Goal: Transaction & Acquisition: Book appointment/travel/reservation

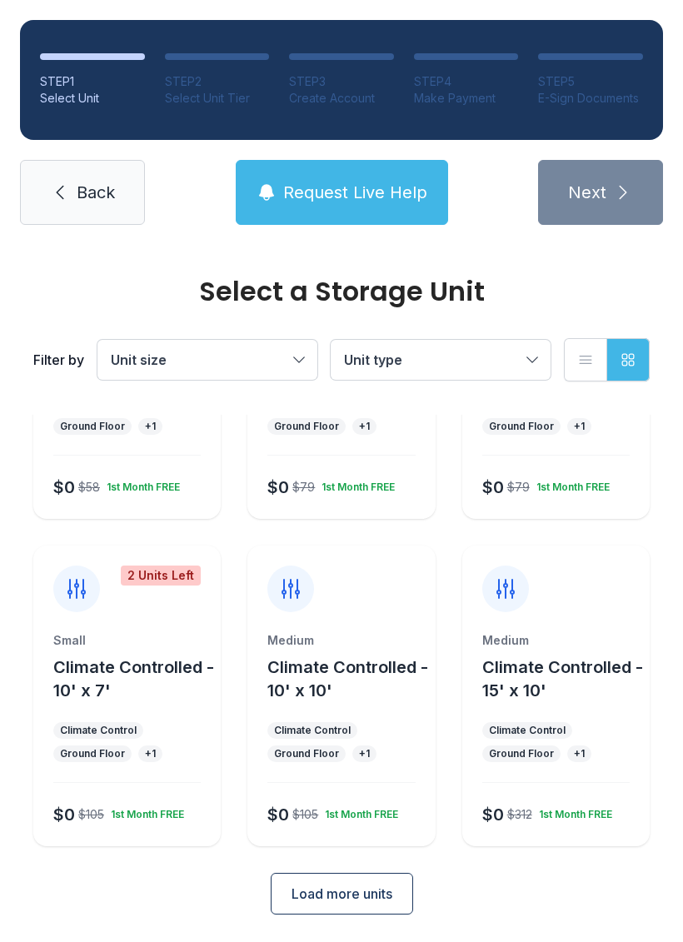
scroll to position [198, 0]
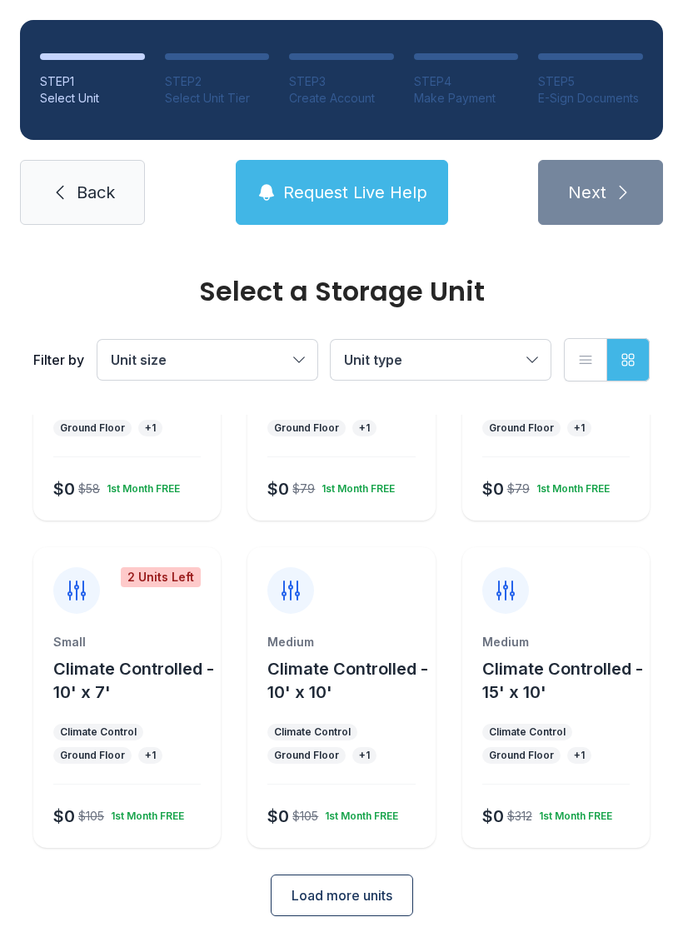
click at [356, 899] on span "Load more units" at bounding box center [342, 895] width 101 height 20
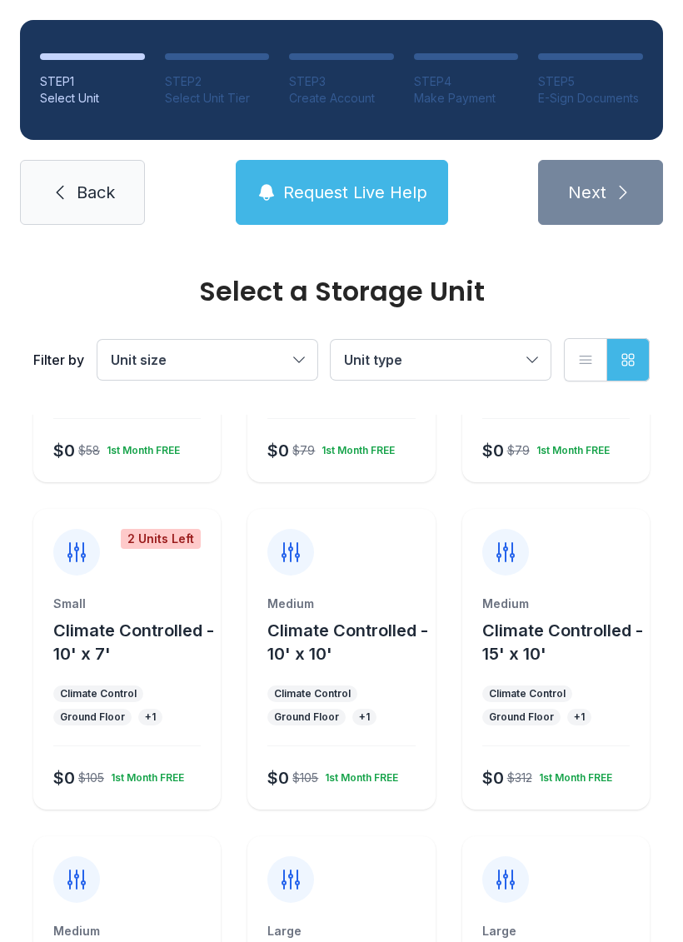
scroll to position [236, 0]
click at [288, 558] on icon at bounding box center [290, 553] width 27 height 27
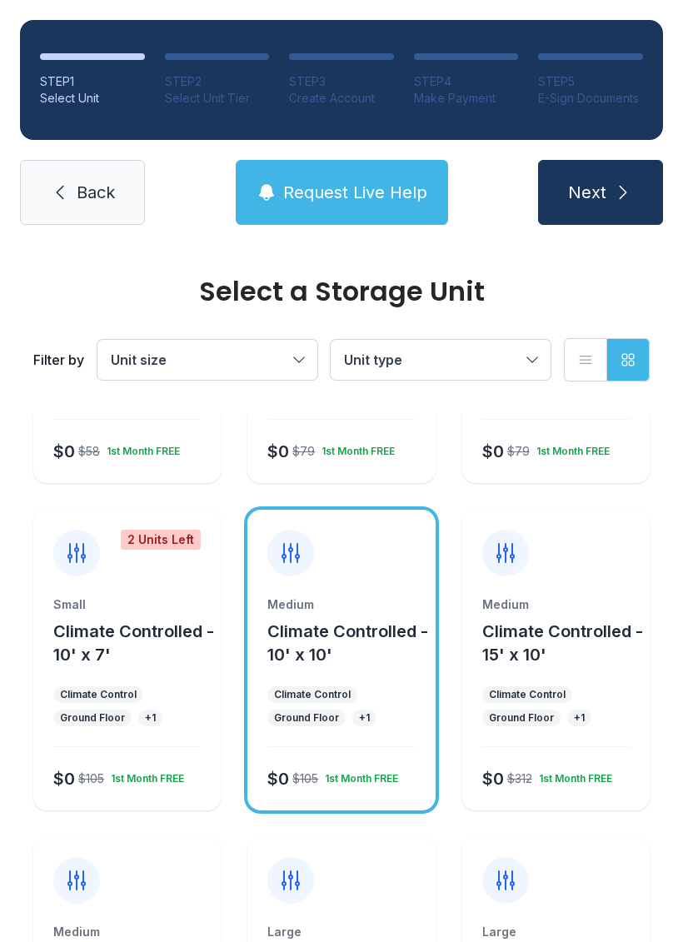
click at [290, 555] on icon at bounding box center [290, 553] width 27 height 27
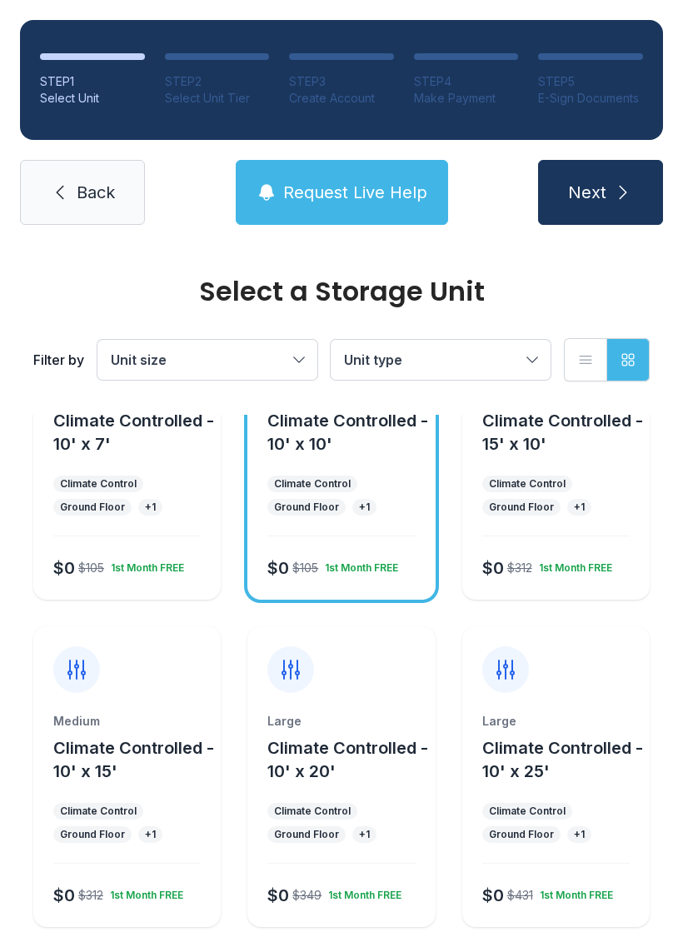
scroll to position [448, 0]
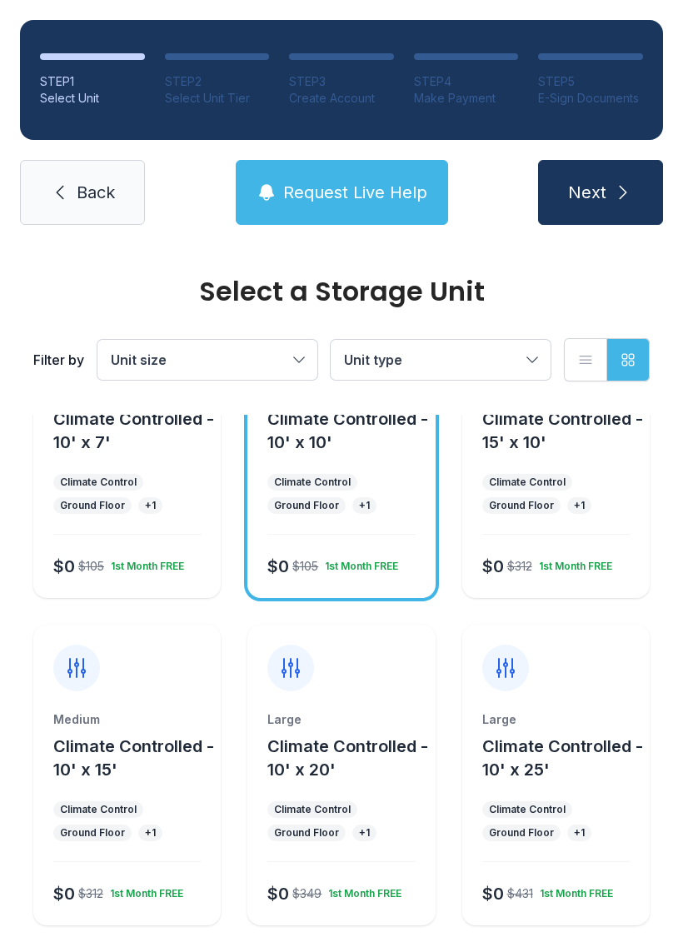
click at [331, 523] on div "Medium Climate Controlled - 10' x 10' Climate Control Ground Floor + 1 $0 $105 …" at bounding box center [340, 491] width 187 height 214
click at [607, 195] on button "Next" at bounding box center [600, 192] width 125 height 65
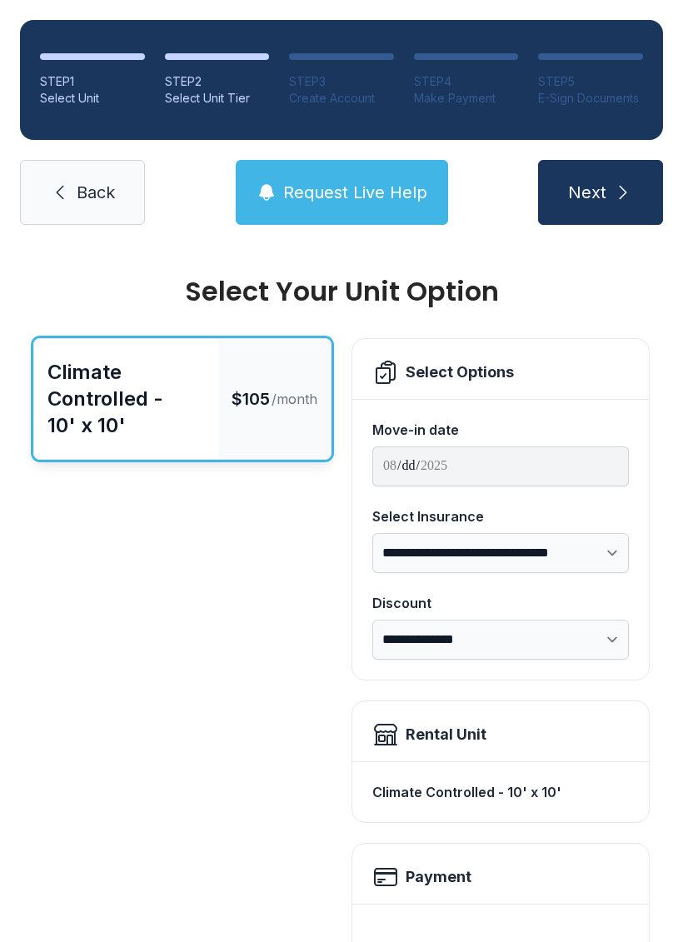
click at [625, 189] on icon "submit" at bounding box center [623, 192] width 20 height 20
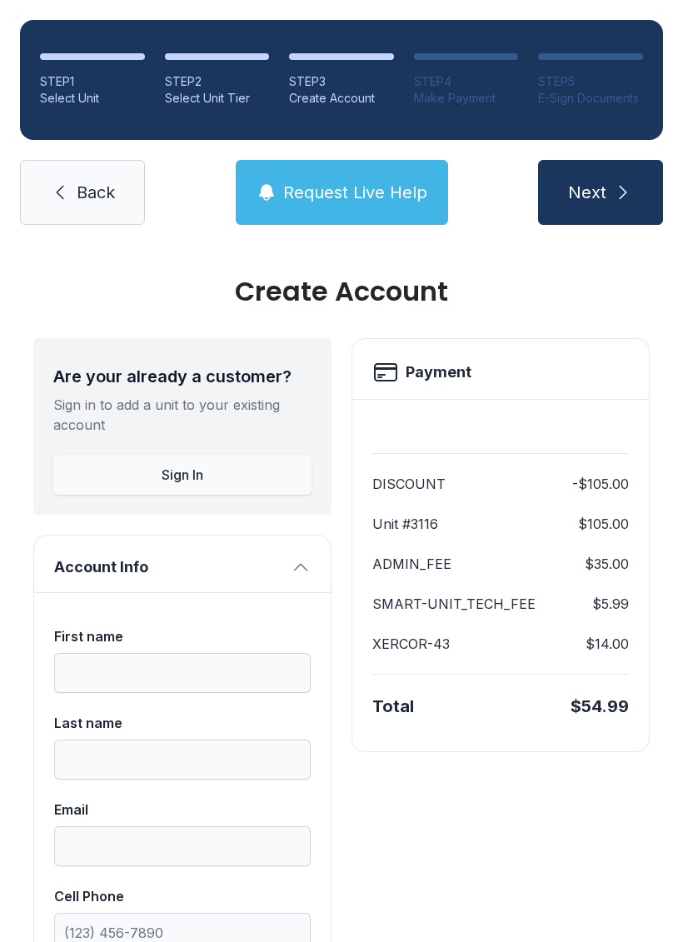
click at [227, 468] on button "Sign In" at bounding box center [182, 475] width 258 height 40
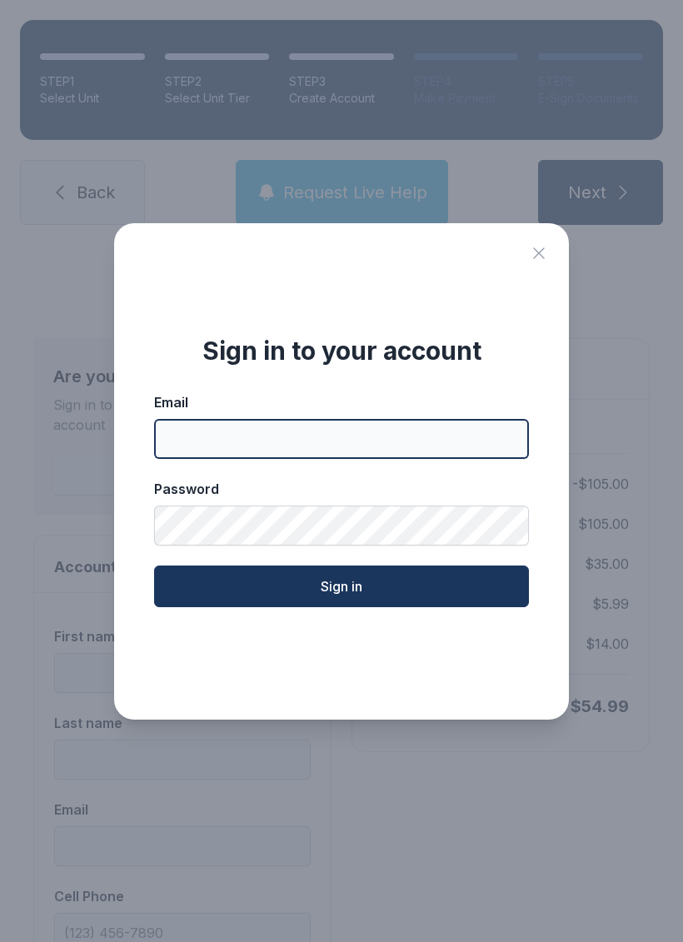
click at [318, 451] on input "Email" at bounding box center [341, 439] width 375 height 40
type input "**********"
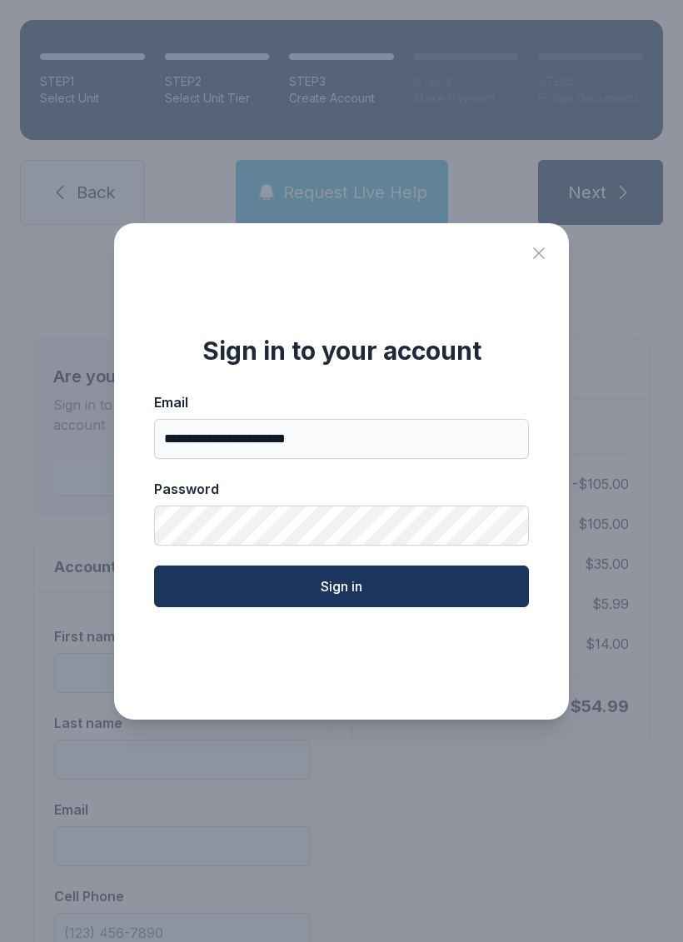
click at [416, 606] on button "Sign in" at bounding box center [341, 587] width 375 height 42
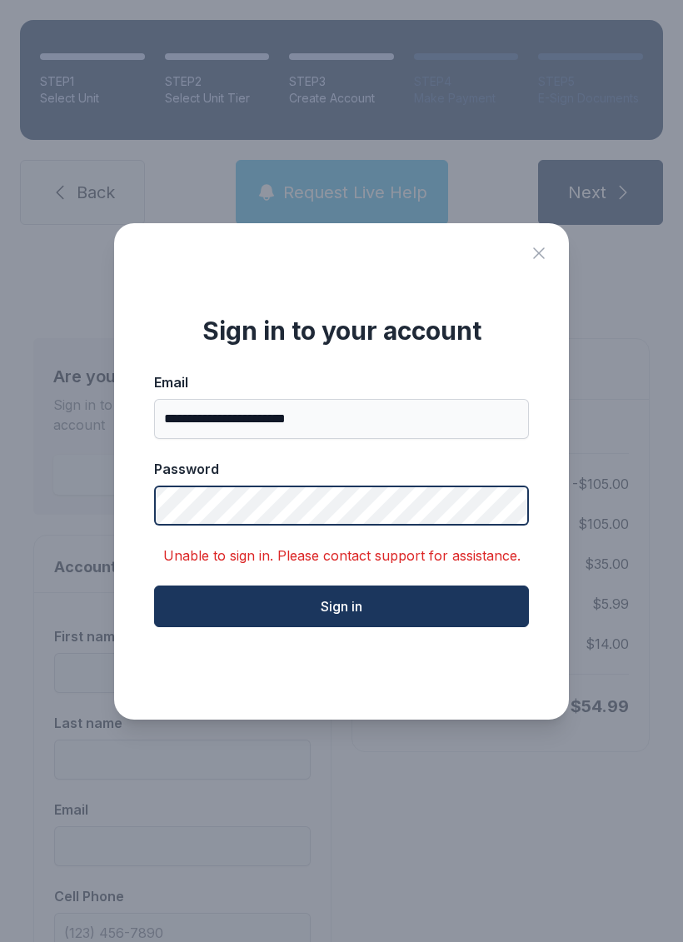
click at [341, 616] on button "Sign in" at bounding box center [341, 607] width 375 height 42
click at [448, 606] on button "Sign in" at bounding box center [341, 607] width 375 height 42
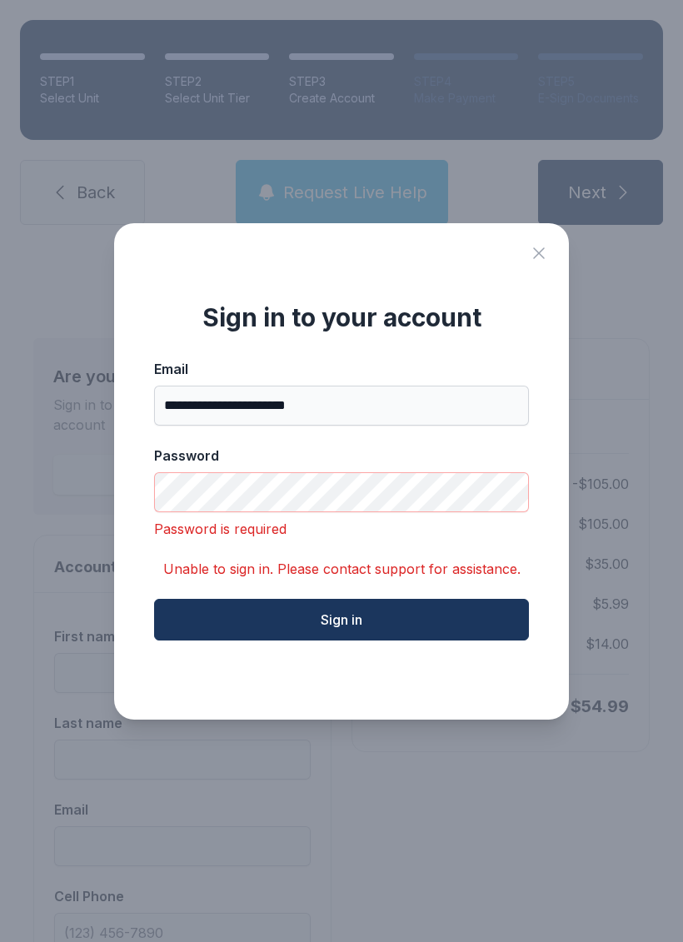
click at [535, 261] on icon "Close sign in modal" at bounding box center [539, 253] width 20 height 20
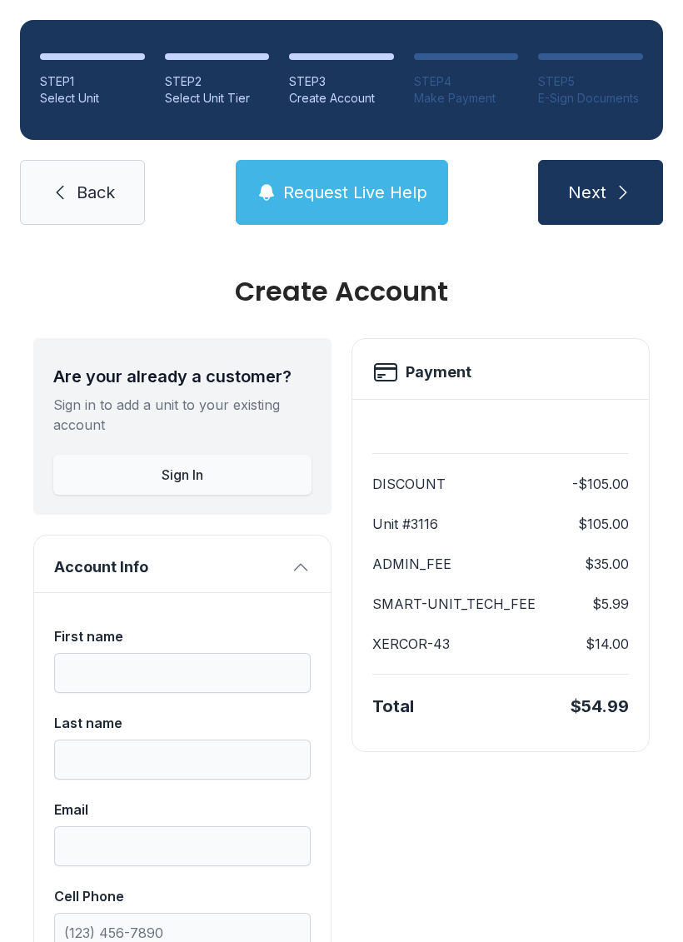
click at [206, 471] on button "Sign In" at bounding box center [182, 475] width 258 height 40
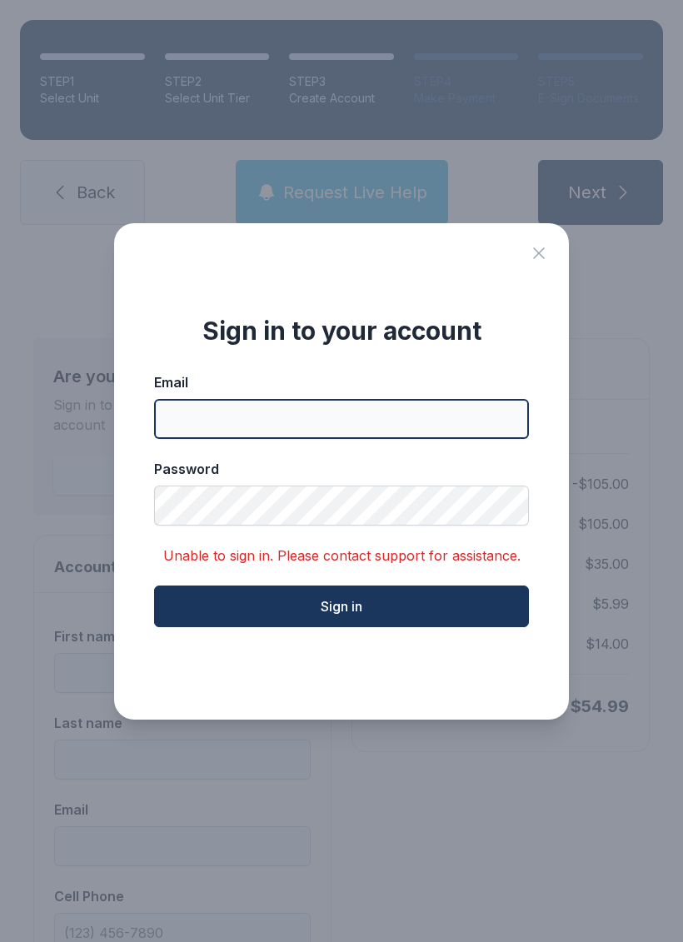
click at [285, 431] on input "Email" at bounding box center [341, 419] width 375 height 40
type input "**********"
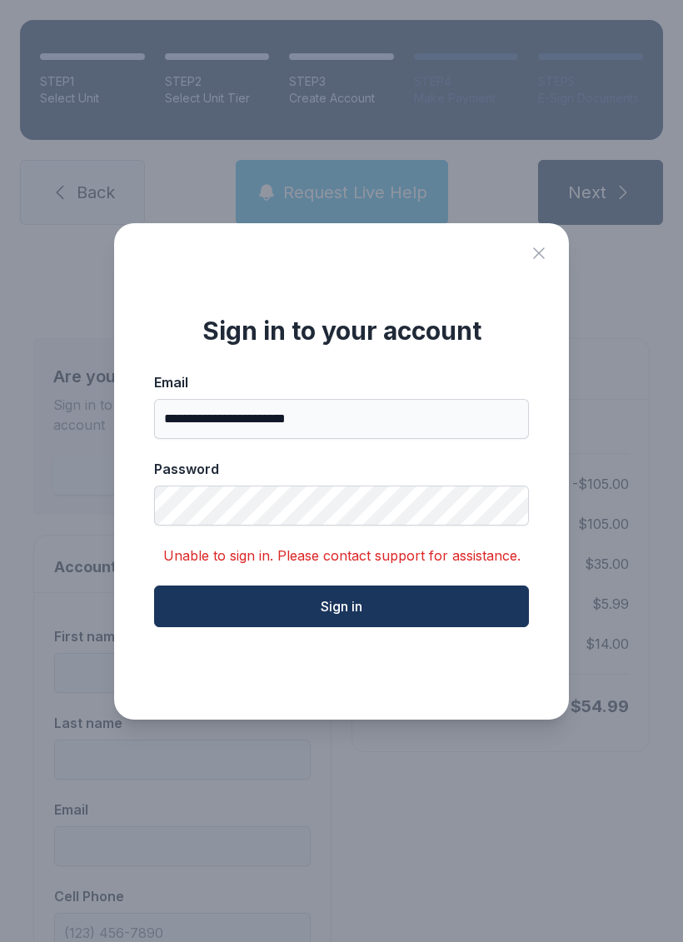
click at [407, 608] on button "Sign in" at bounding box center [341, 607] width 375 height 42
click at [540, 256] on icon "Close sign in modal" at bounding box center [539, 253] width 20 height 20
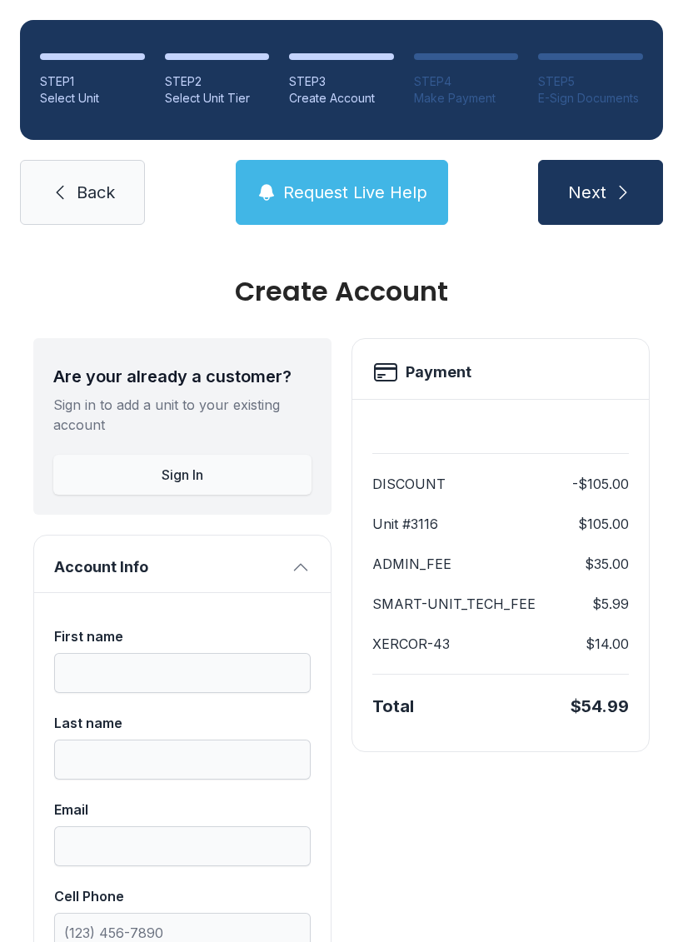
click at [353, 202] on span "Request Live Help" at bounding box center [355, 192] width 144 height 23
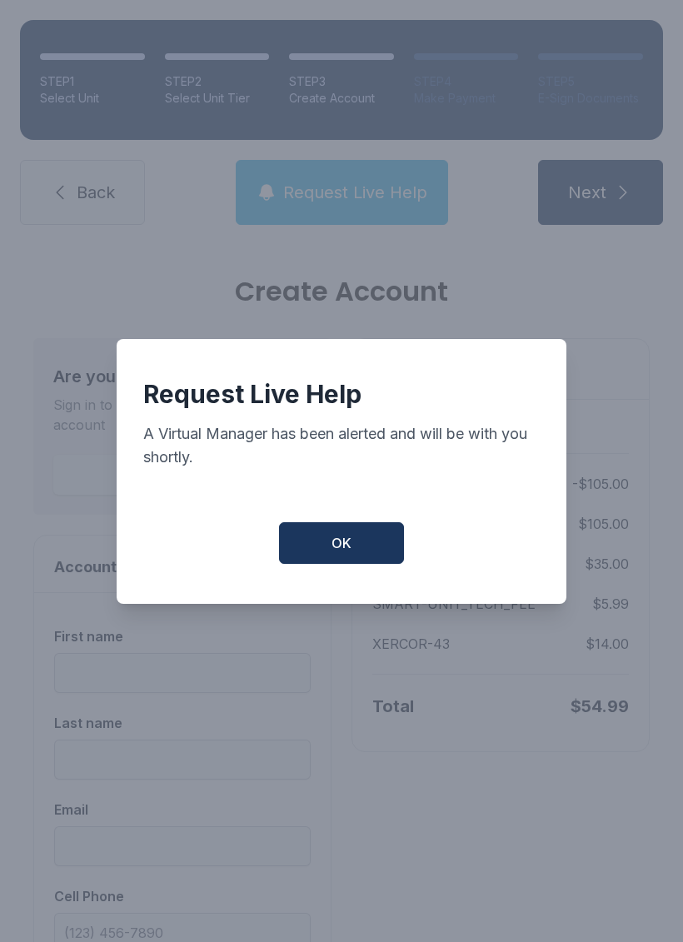
click at [367, 556] on button "OK" at bounding box center [341, 543] width 125 height 42
